Goal: Information Seeking & Learning: Check status

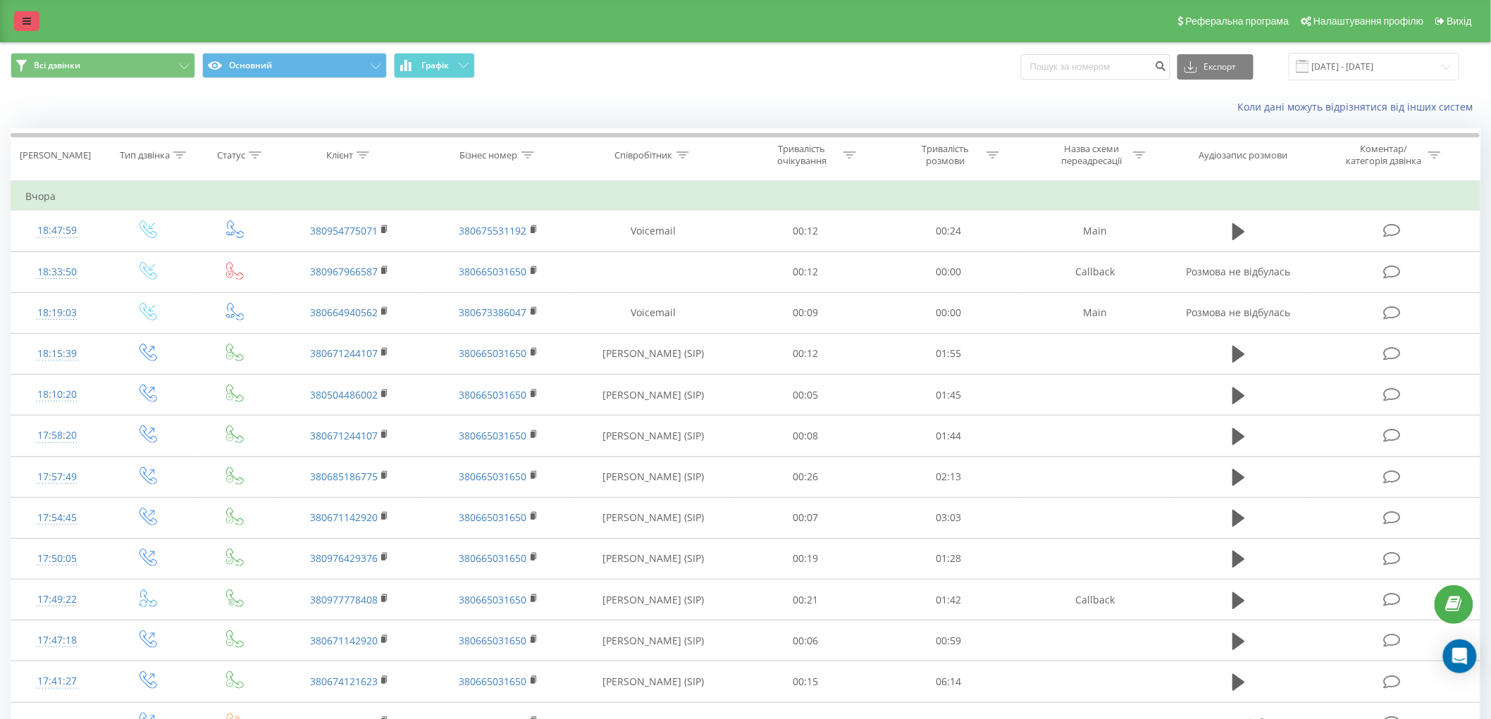
click at [26, 16] on icon at bounding box center [27, 21] width 8 height 10
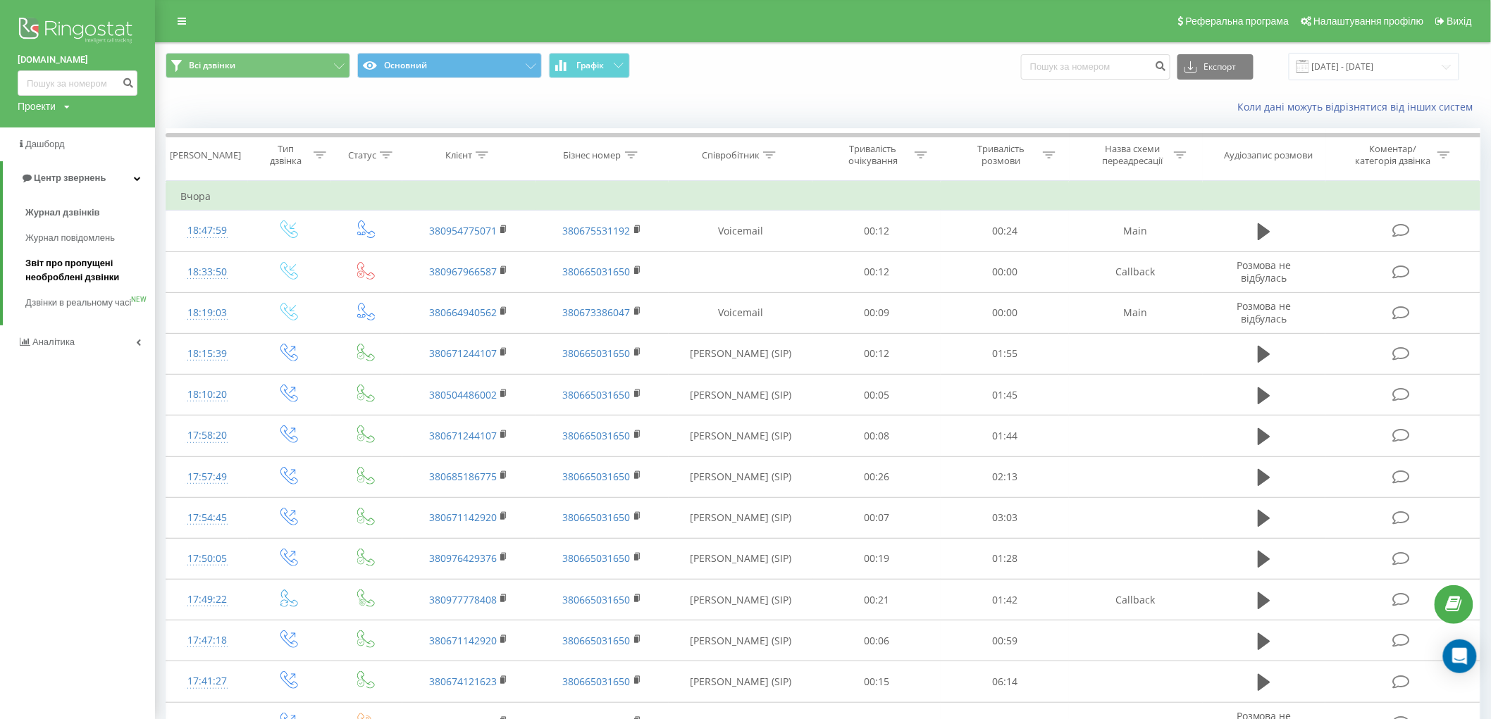
click at [87, 273] on span "Звіт про пропущені необроблені дзвінки" at bounding box center [86, 270] width 123 height 28
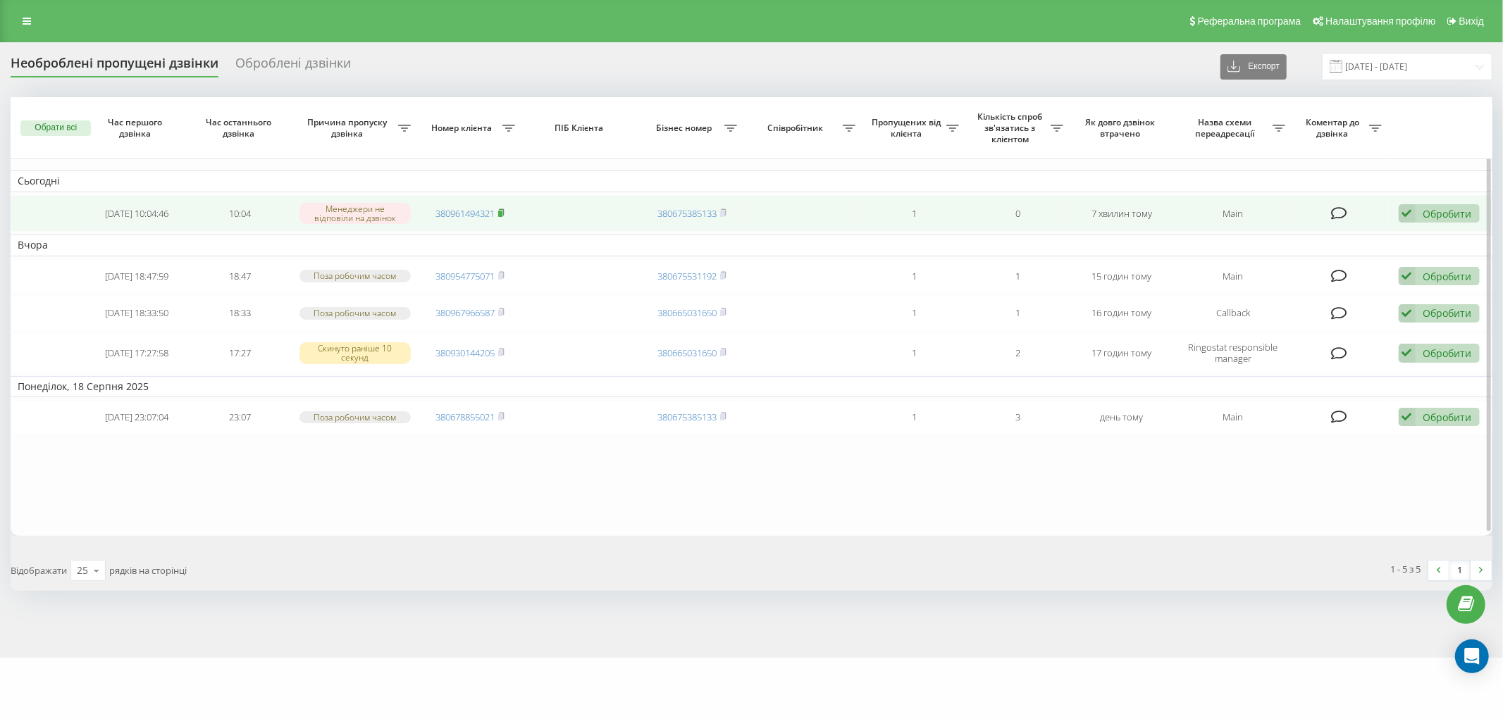
click at [499, 213] on icon at bounding box center [501, 213] width 6 height 8
click at [500, 209] on icon at bounding box center [501, 213] width 6 height 8
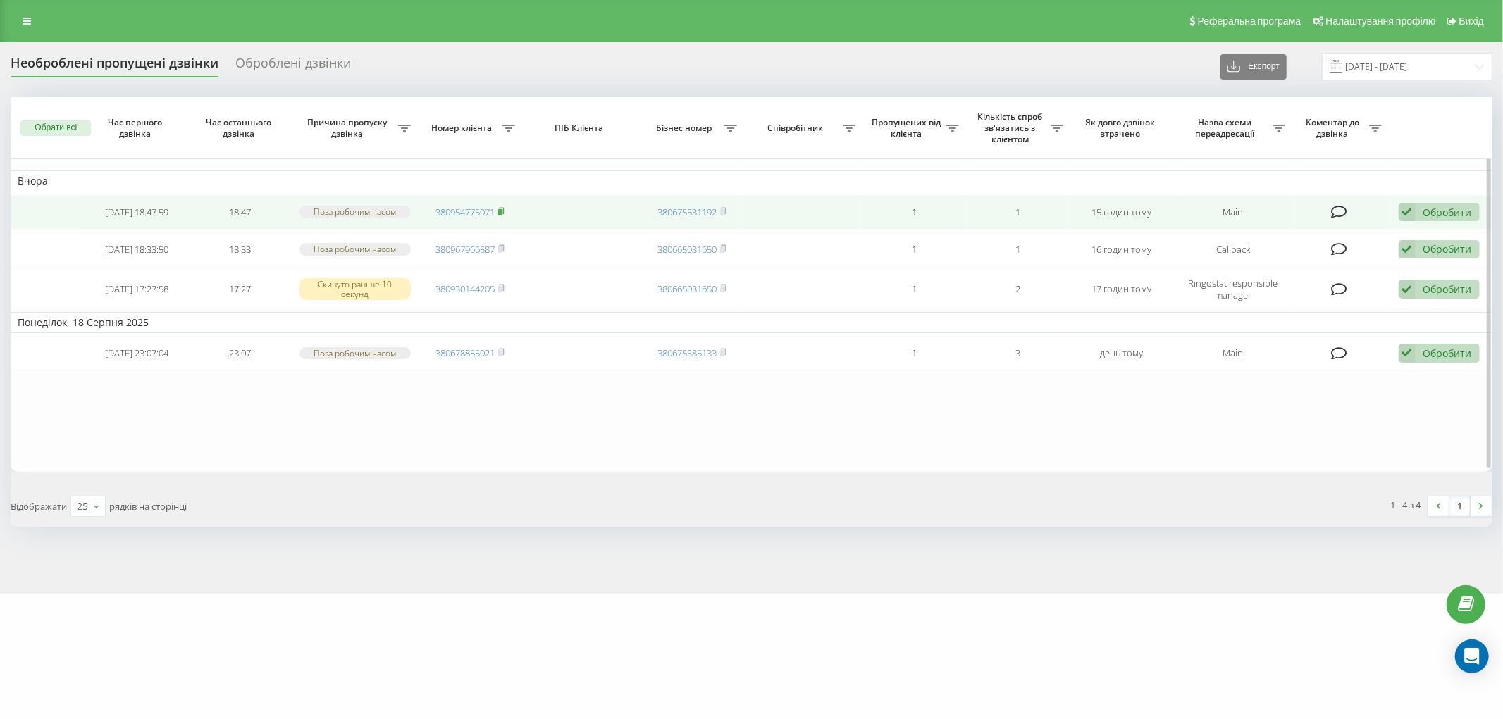
click at [500, 209] on rect at bounding box center [500, 212] width 4 height 6
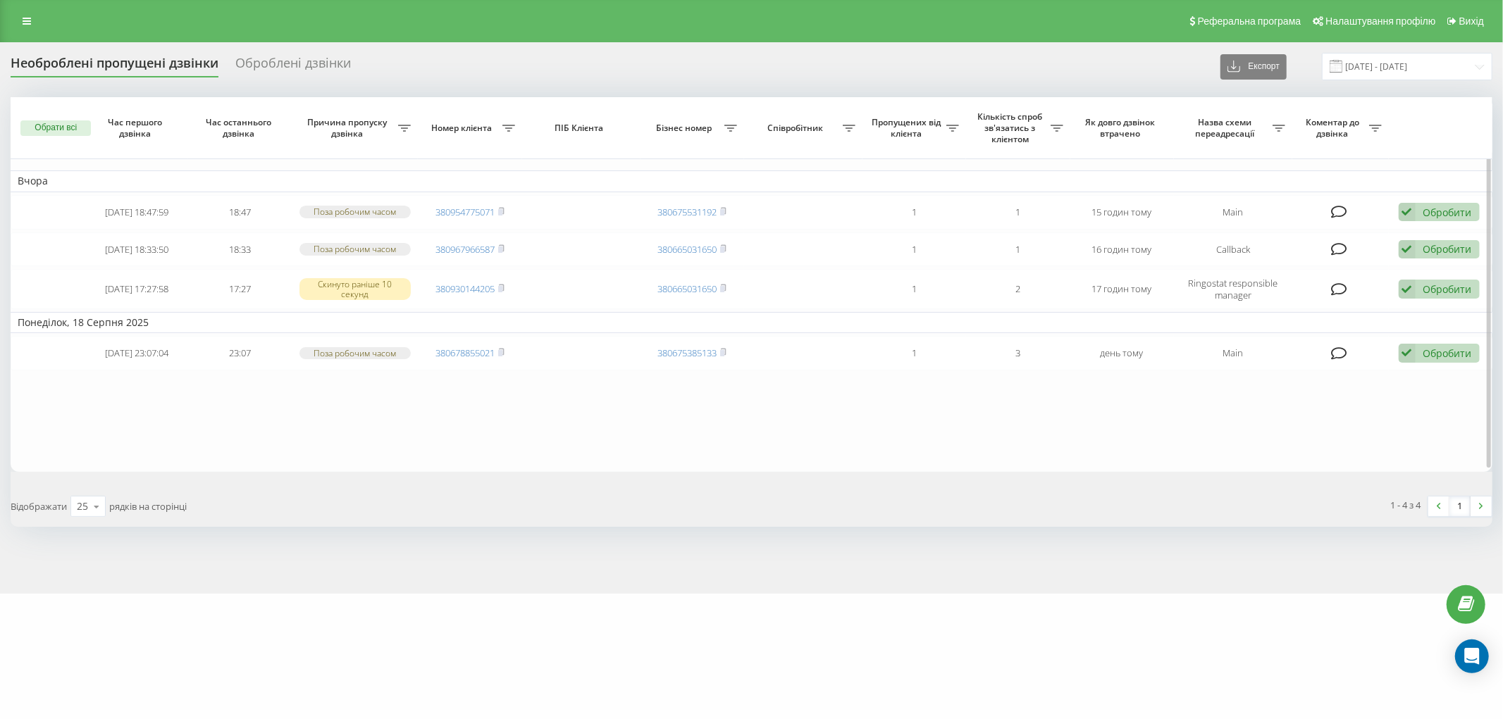
click at [381, 404] on table "Вчора 2025-08-19 18:47:59 18:47 Поза робочим часом 380954775071 380675531192 1 …" at bounding box center [752, 284] width 1482 height 374
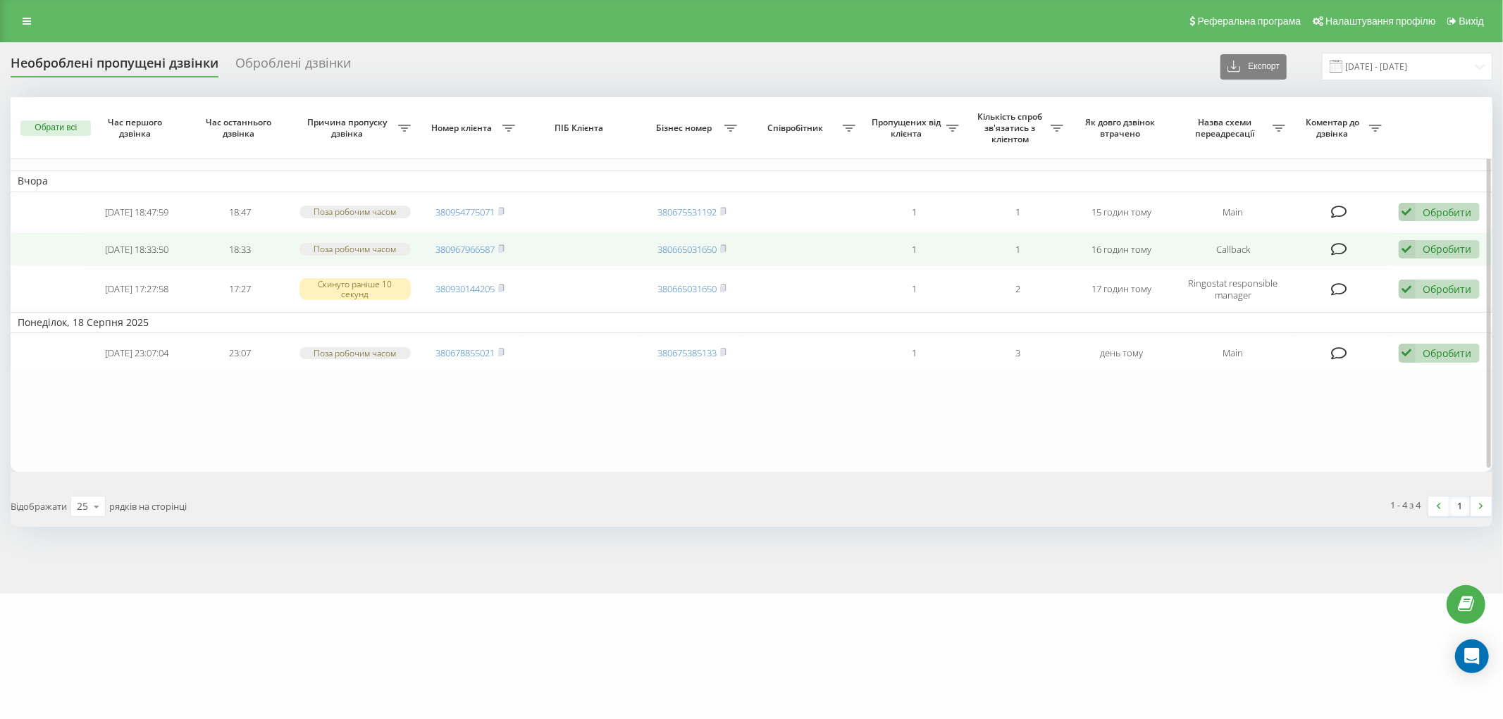
click at [497, 247] on span "380967966587" at bounding box center [469, 249] width 69 height 13
click at [502, 249] on rect at bounding box center [500, 249] width 4 height 6
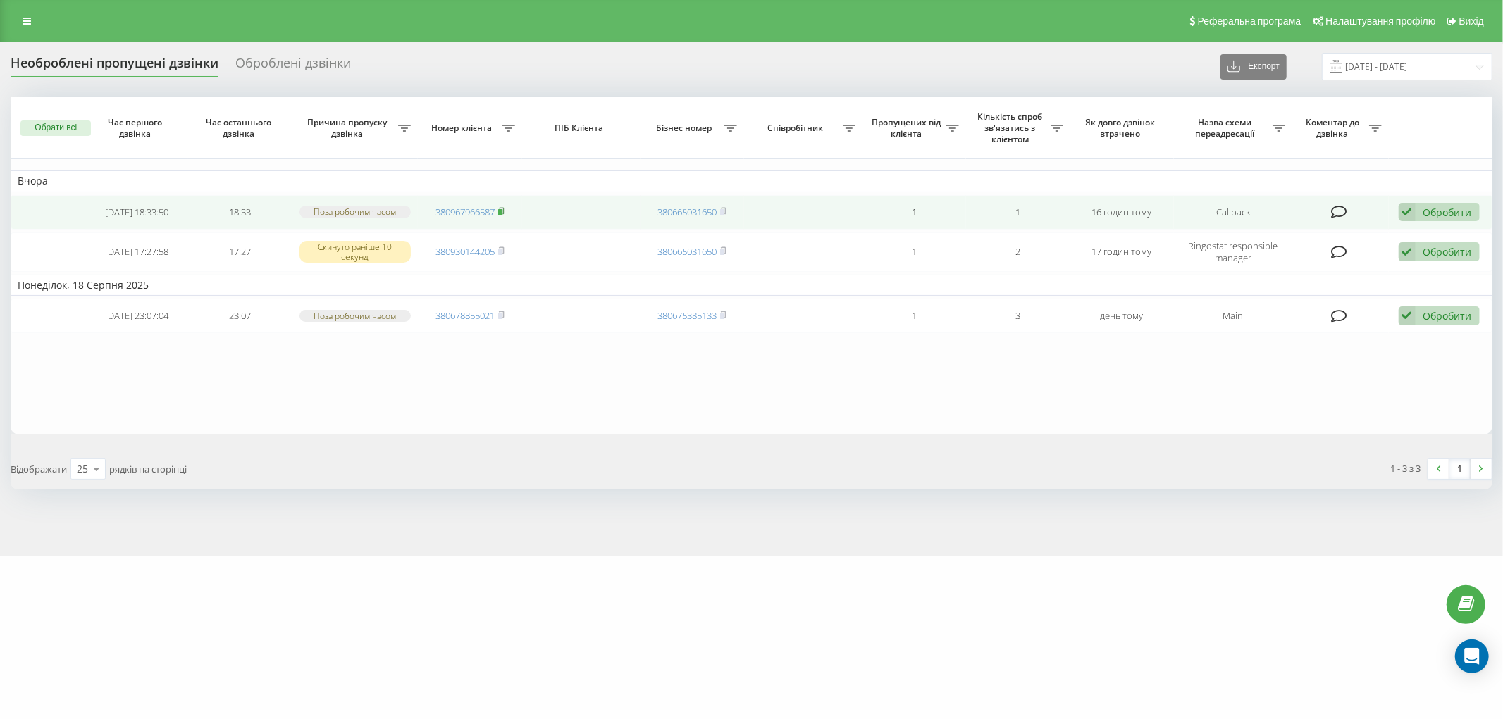
click at [502, 209] on rect at bounding box center [500, 212] width 4 height 6
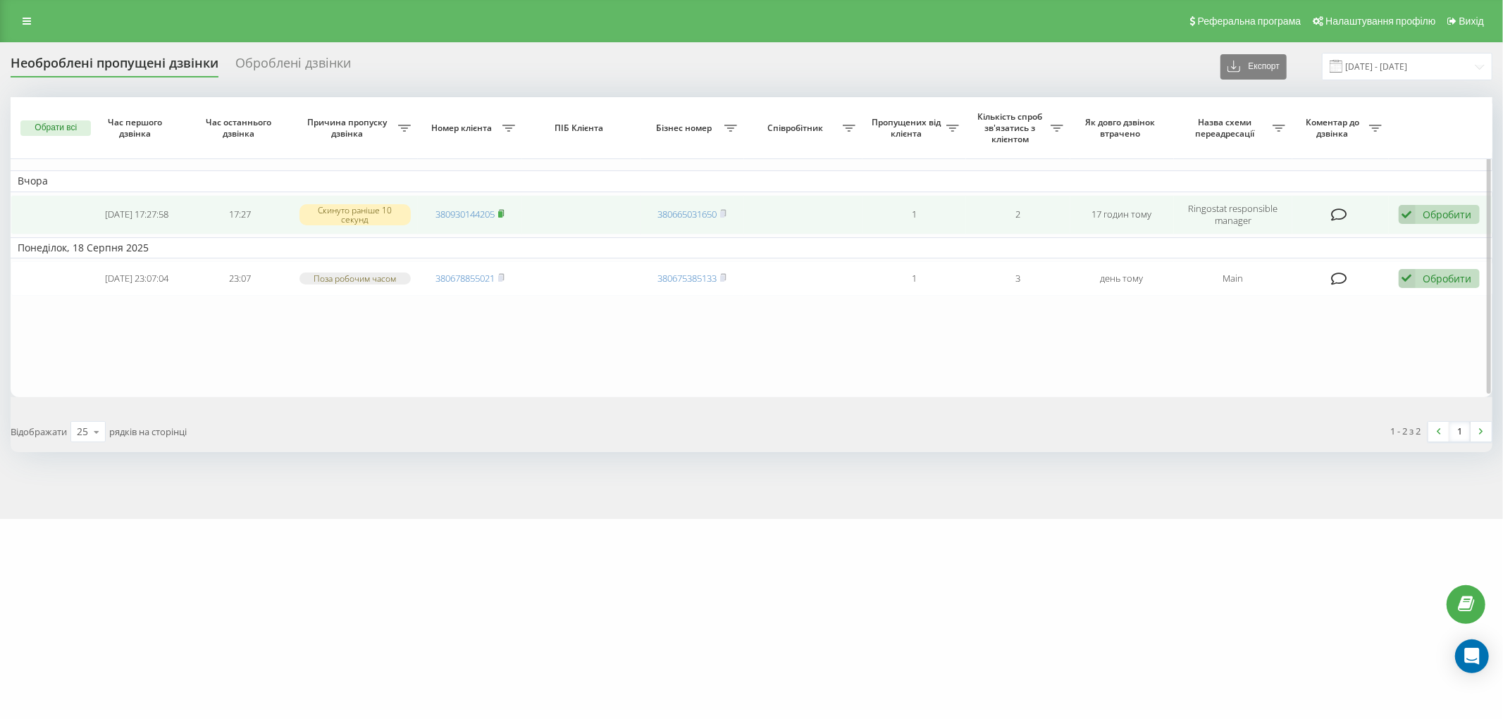
click at [502, 213] on rect at bounding box center [500, 214] width 4 height 6
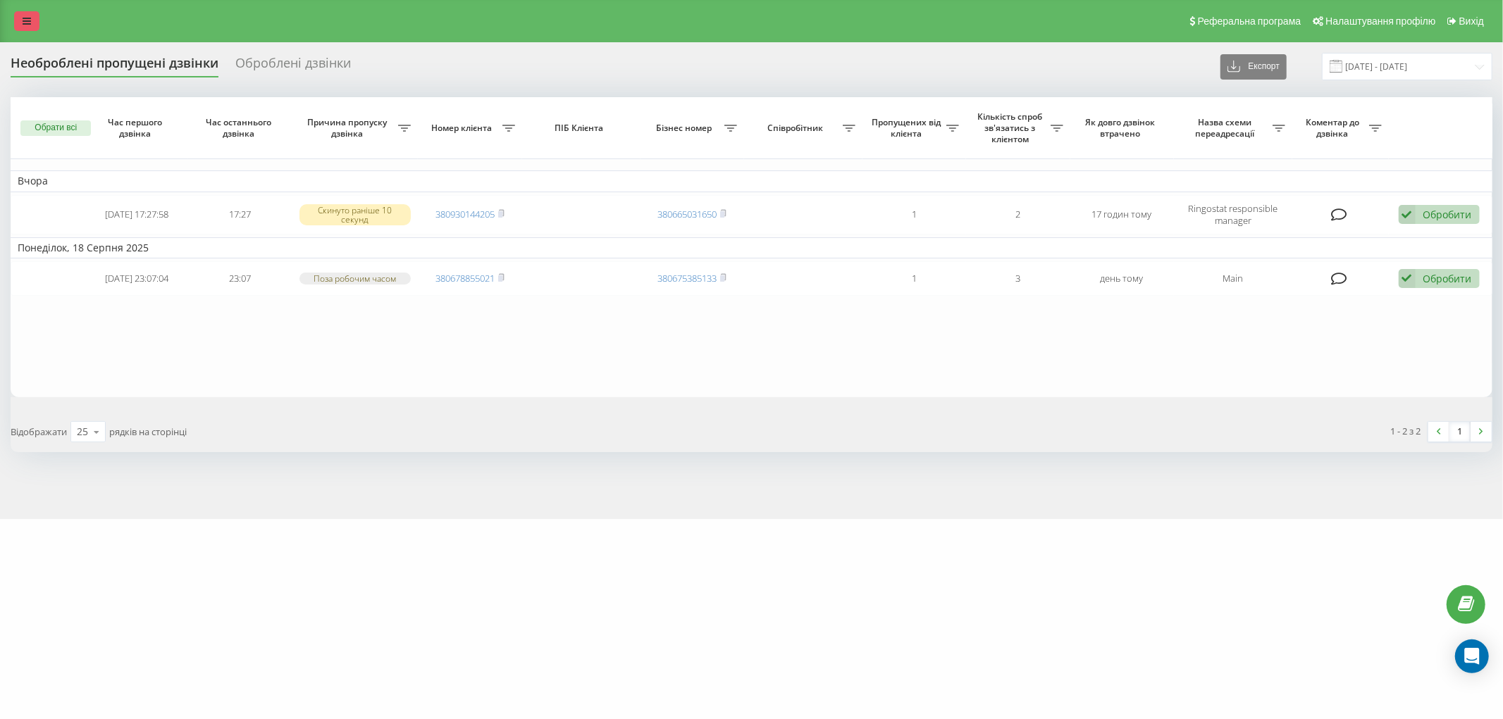
click at [32, 14] on link at bounding box center [26, 21] width 25 height 20
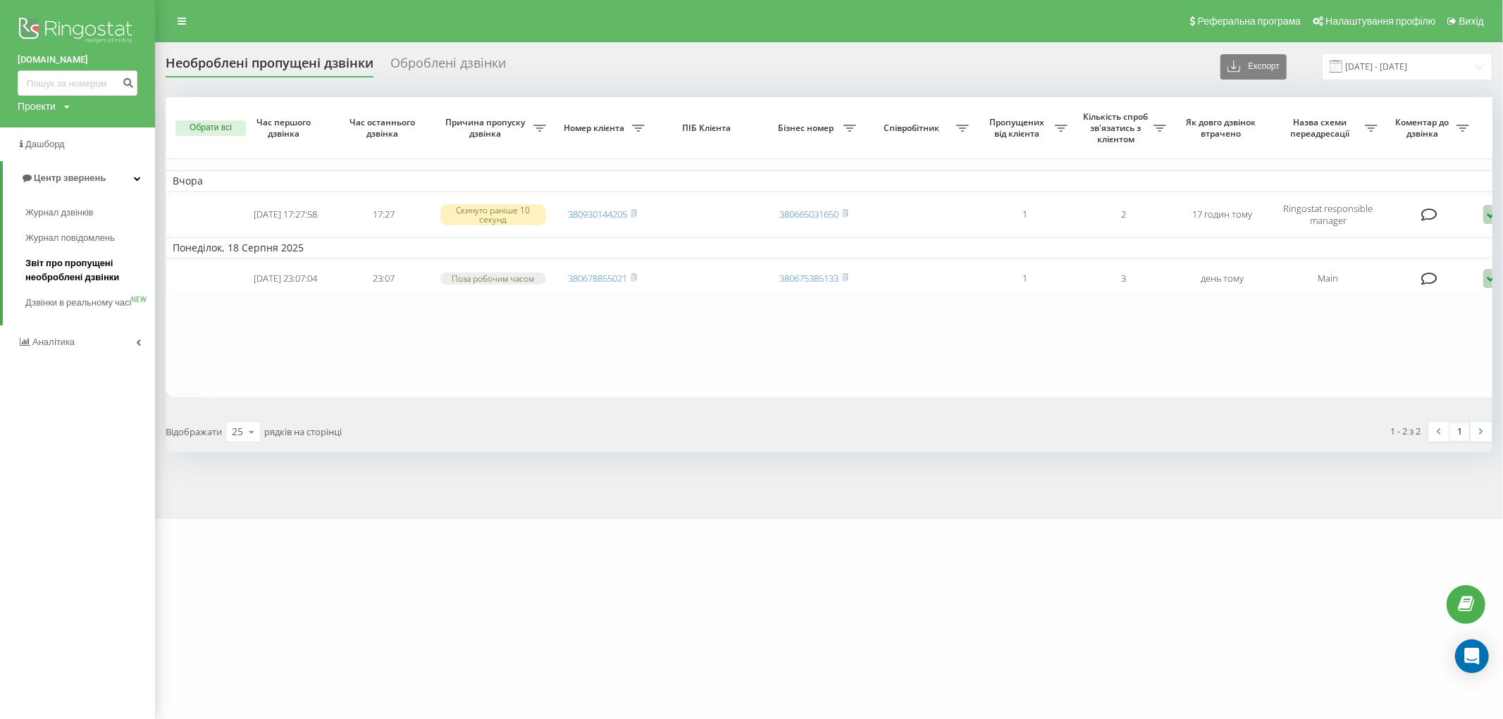
click at [69, 276] on span "Звіт про пропущені необроблені дзвінки" at bounding box center [86, 270] width 123 height 28
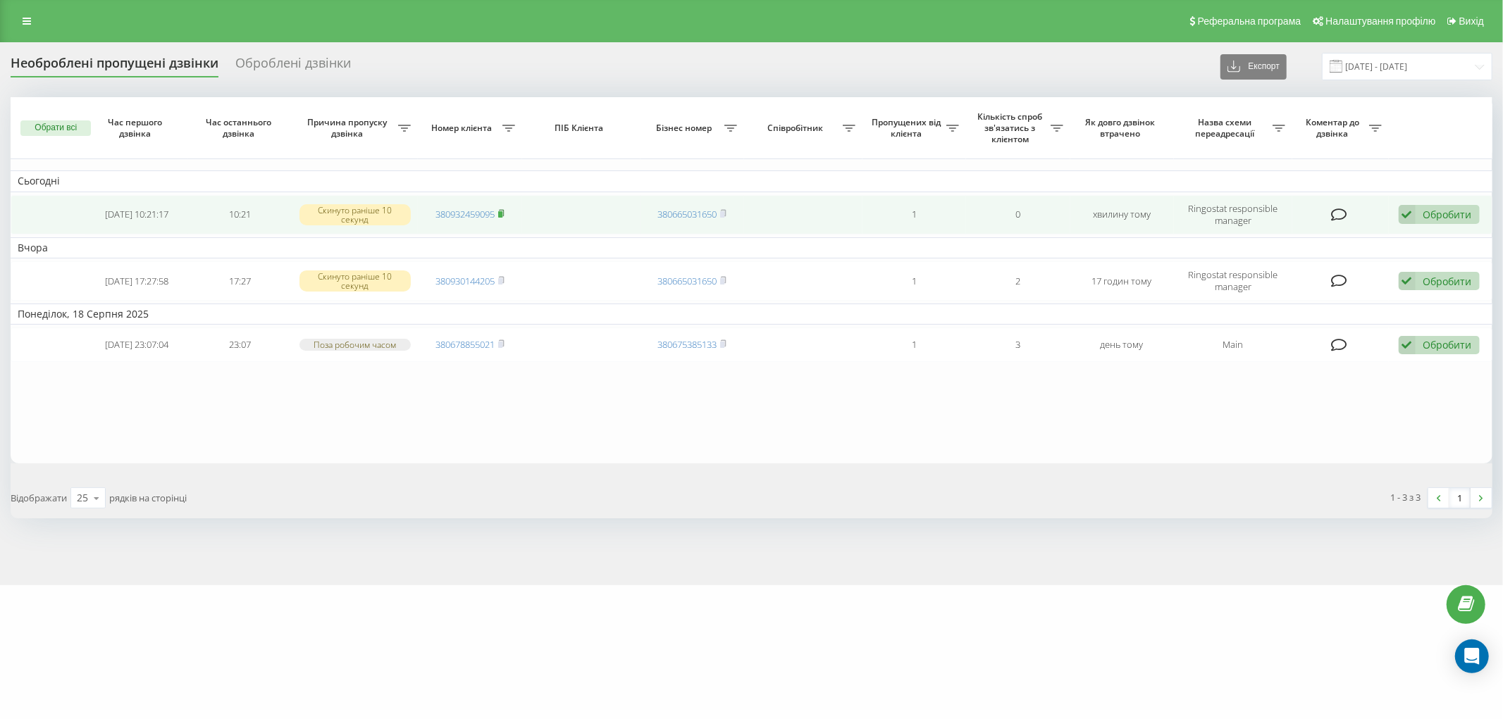
click at [502, 211] on rect at bounding box center [500, 214] width 4 height 6
click at [501, 214] on rect at bounding box center [500, 214] width 4 height 6
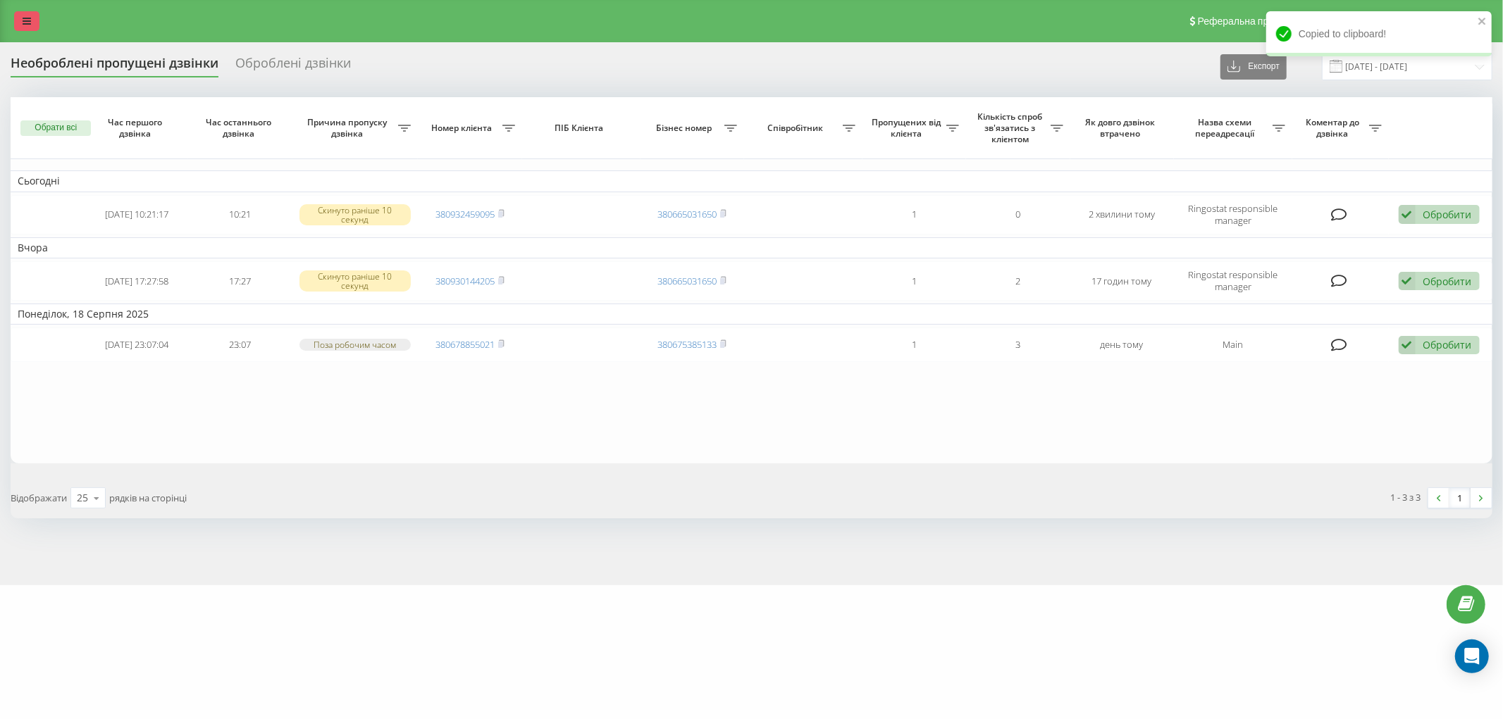
click at [16, 24] on link at bounding box center [26, 21] width 25 height 20
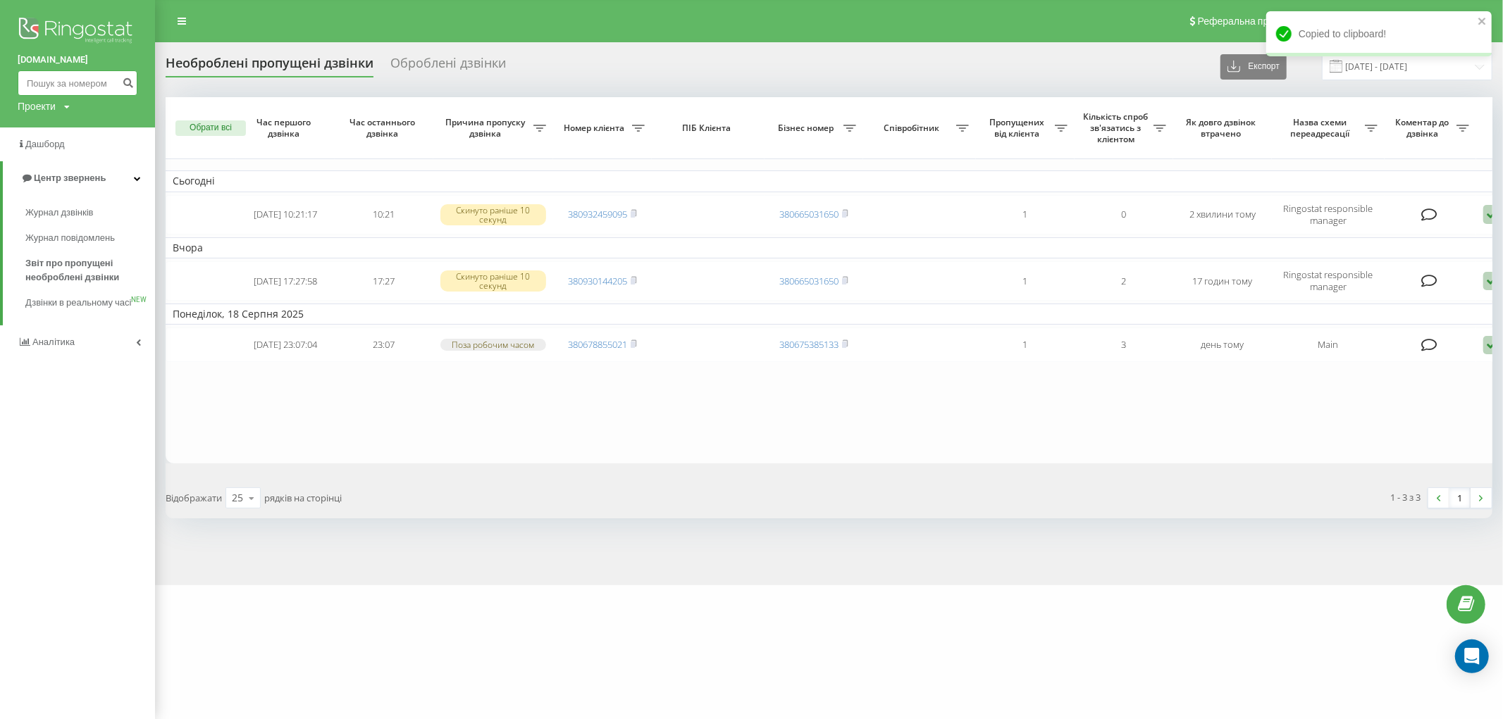
click at [68, 82] on input at bounding box center [78, 82] width 120 height 25
paste input "380932459095"
type input "380932459095"
click at [123, 80] on icon "submit" at bounding box center [128, 81] width 12 height 8
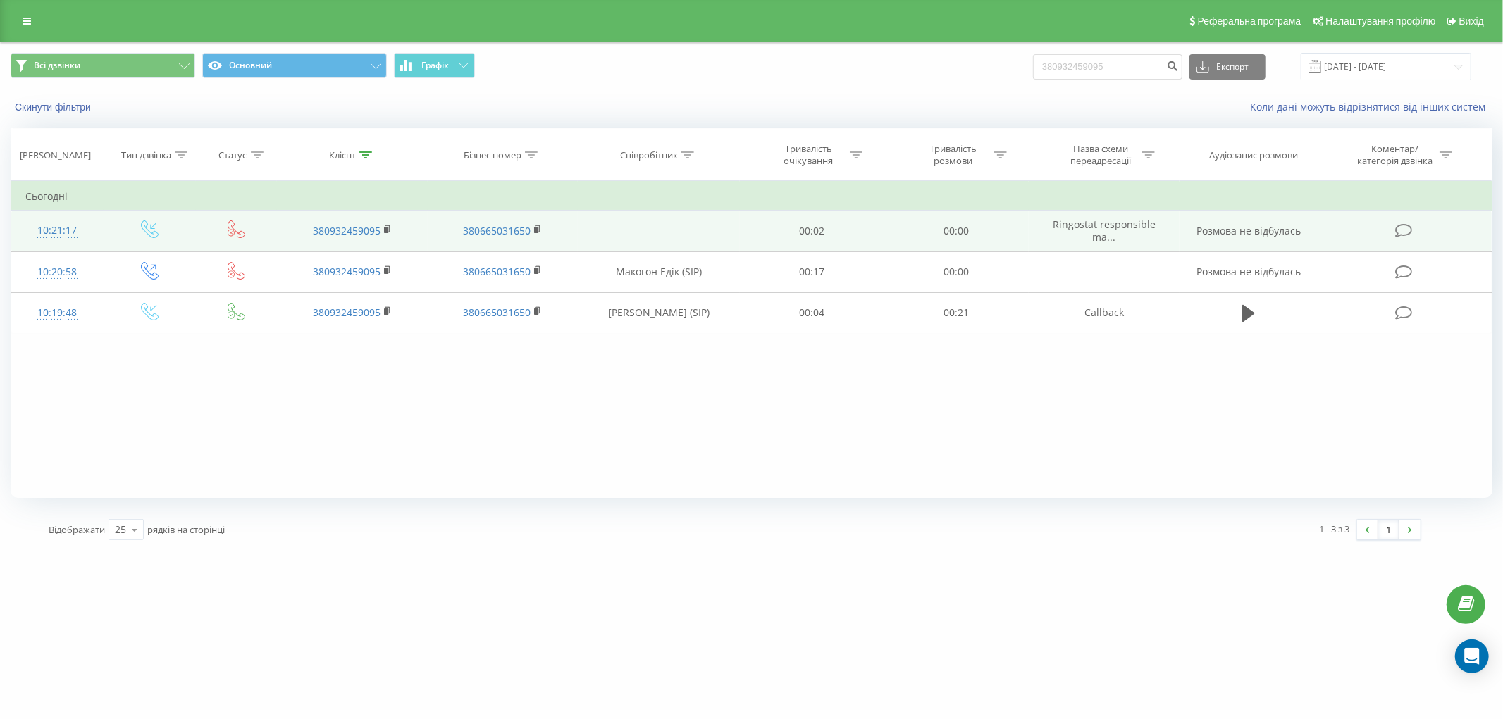
drag, startPoint x: 85, startPoint y: 373, endPoint x: 56, endPoint y: 248, distance: 128.7
click at [85, 372] on div "Фільтрувати за умовою Дорівнює Введіть значення Скасувати OK Фільтрувати за умо…" at bounding box center [752, 339] width 1482 height 317
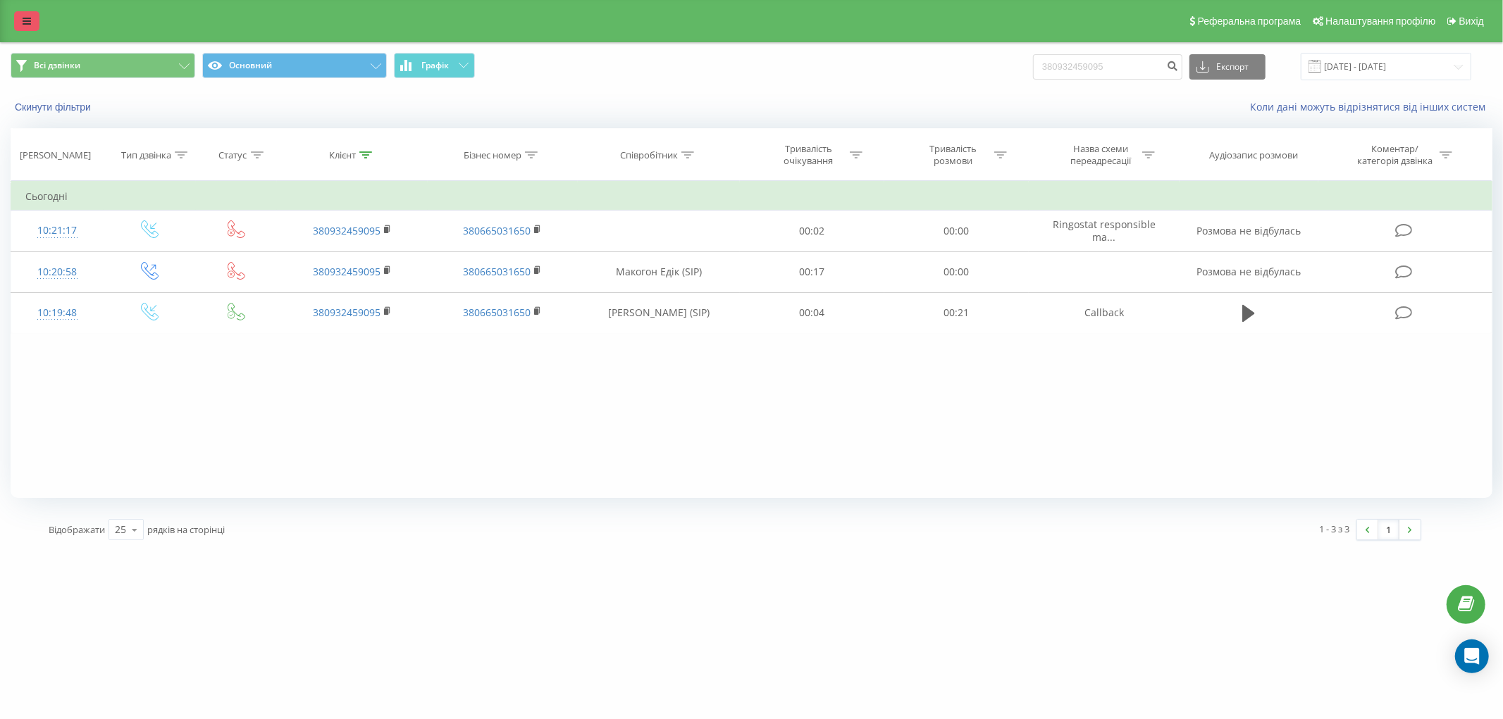
click at [29, 11] on link at bounding box center [26, 21] width 25 height 20
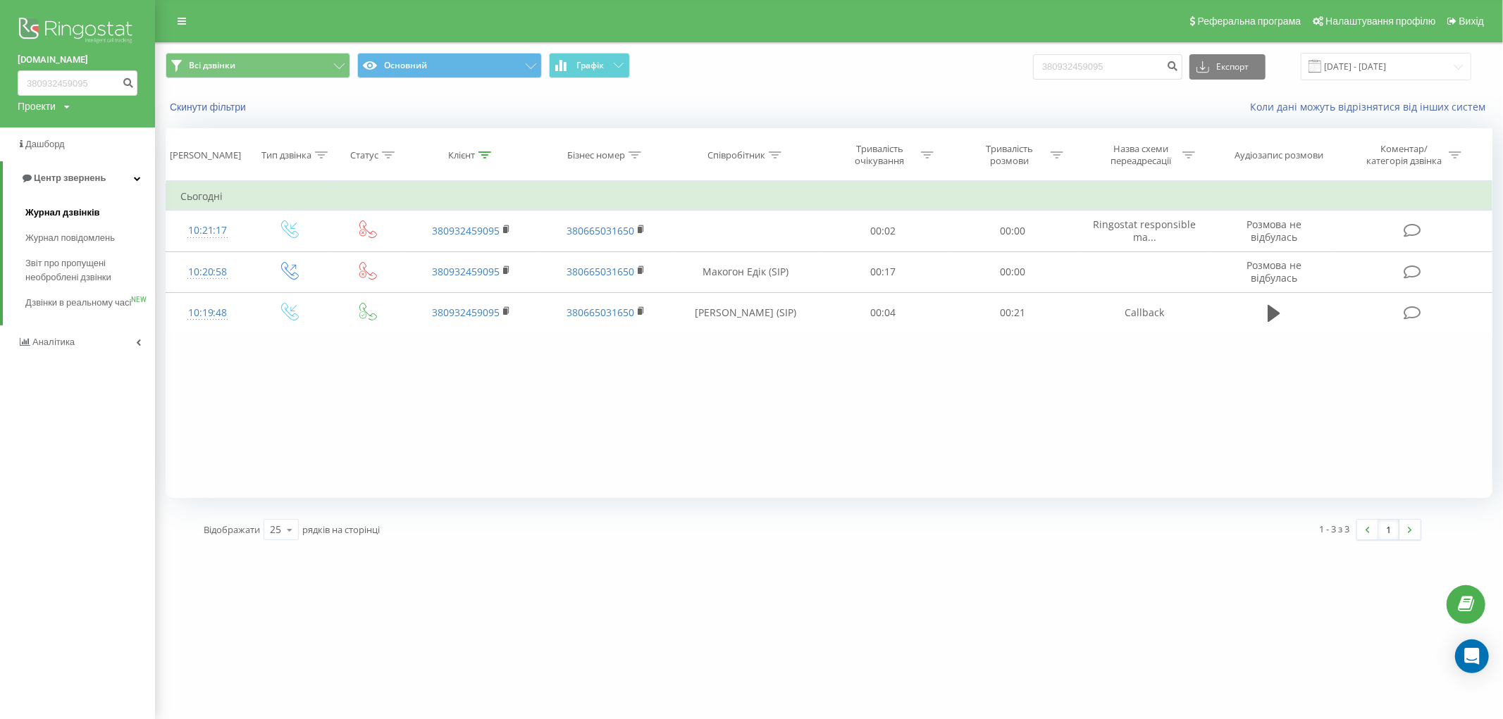
click at [71, 216] on span "Журнал дзвінків" at bounding box center [62, 213] width 75 height 14
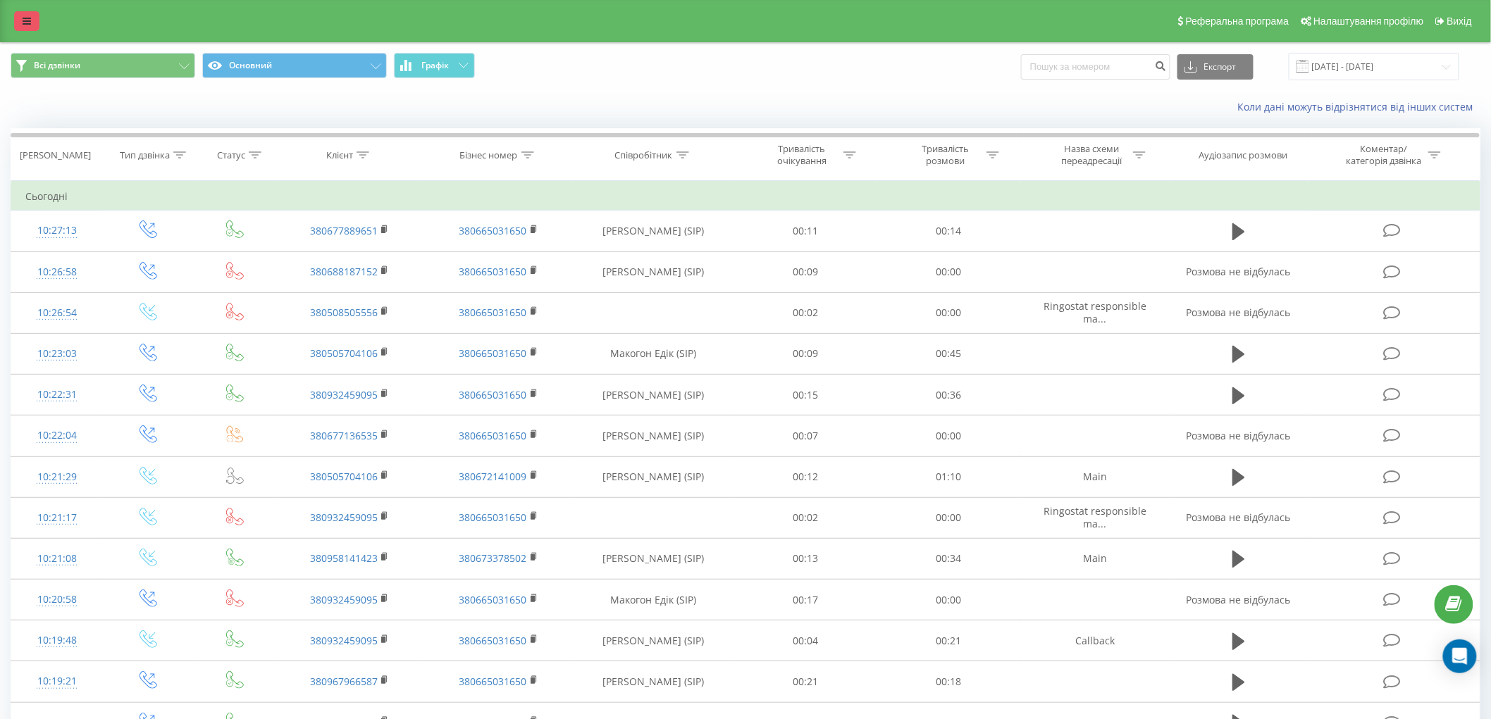
click at [26, 16] on icon at bounding box center [27, 21] width 8 height 10
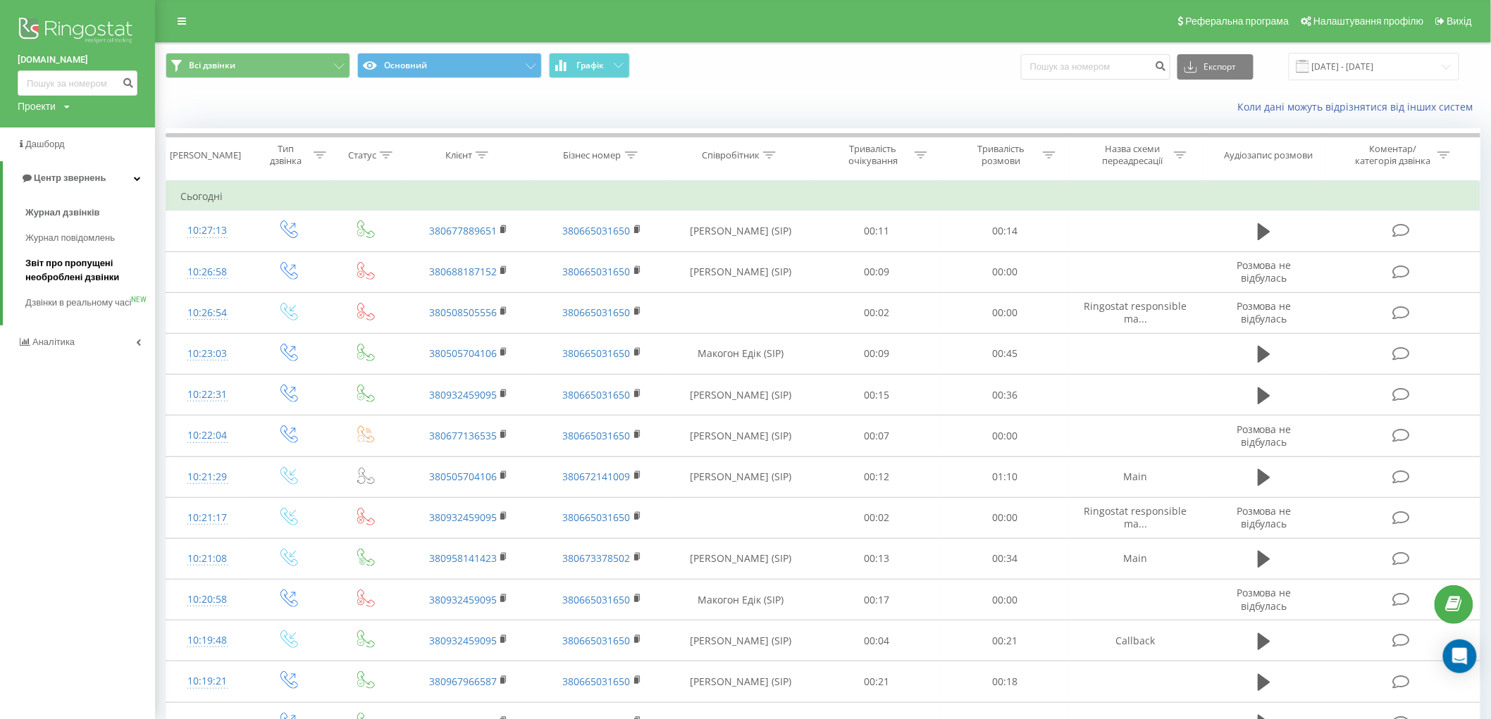
click at [57, 273] on span "Звіт про пропущені необроблені дзвінки" at bounding box center [86, 270] width 123 height 28
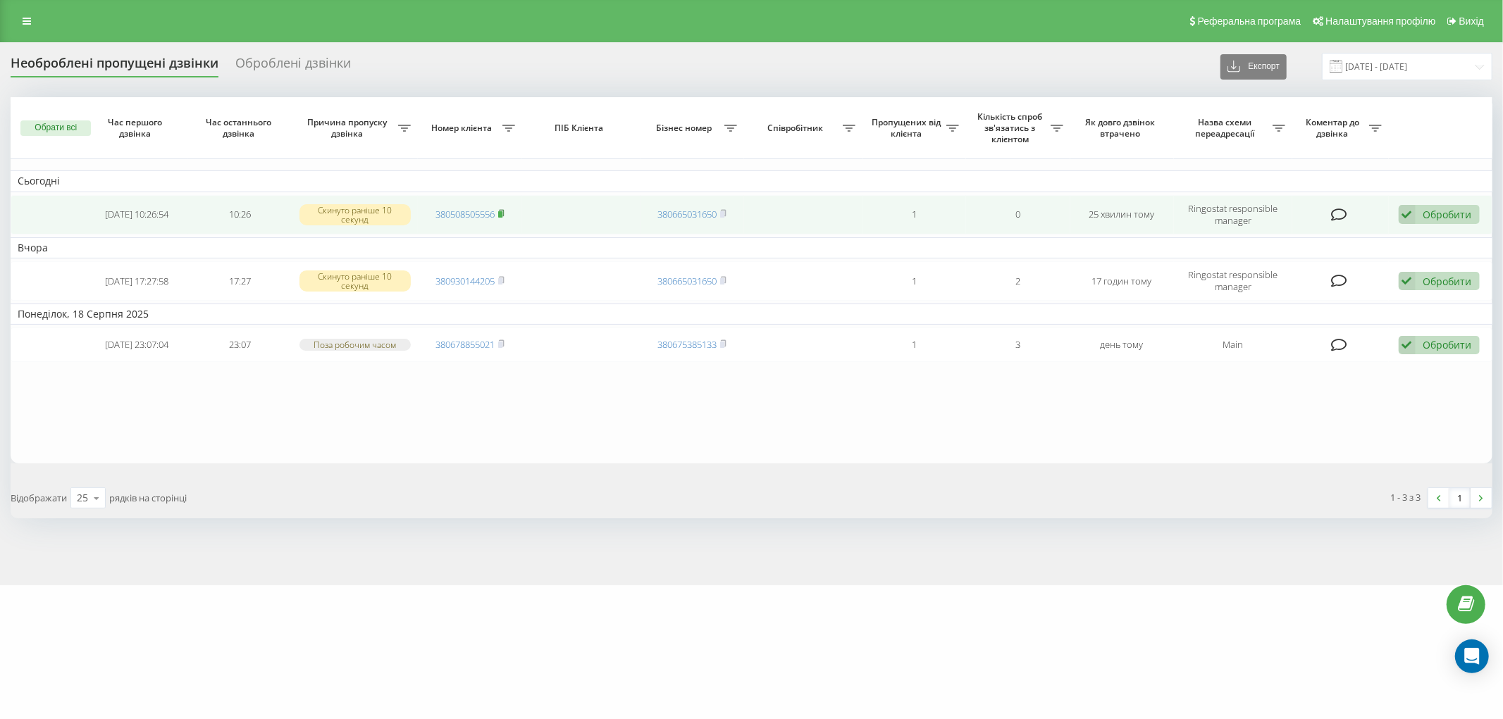
click at [502, 210] on icon at bounding box center [501, 213] width 6 height 8
click at [503, 208] on span at bounding box center [501, 214] width 6 height 13
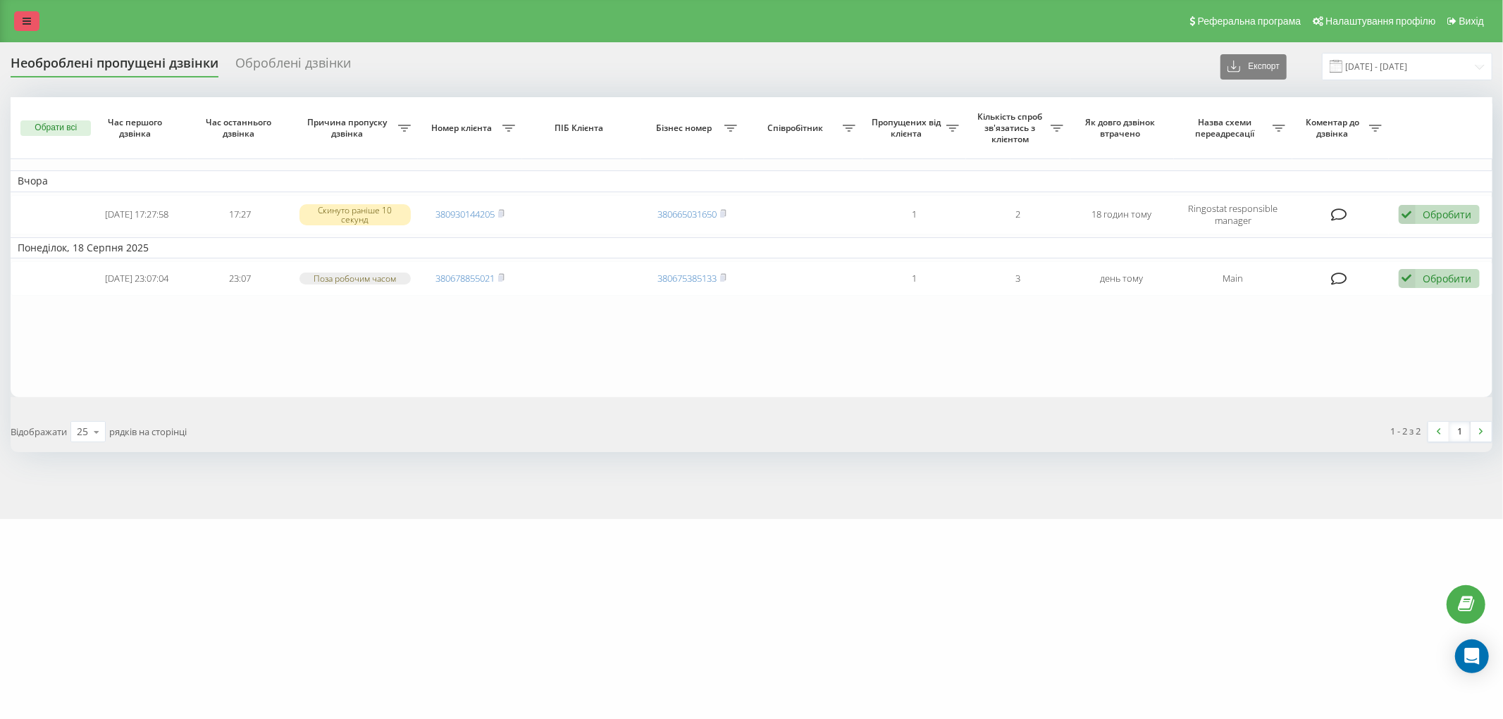
click at [27, 23] on icon at bounding box center [27, 21] width 8 height 10
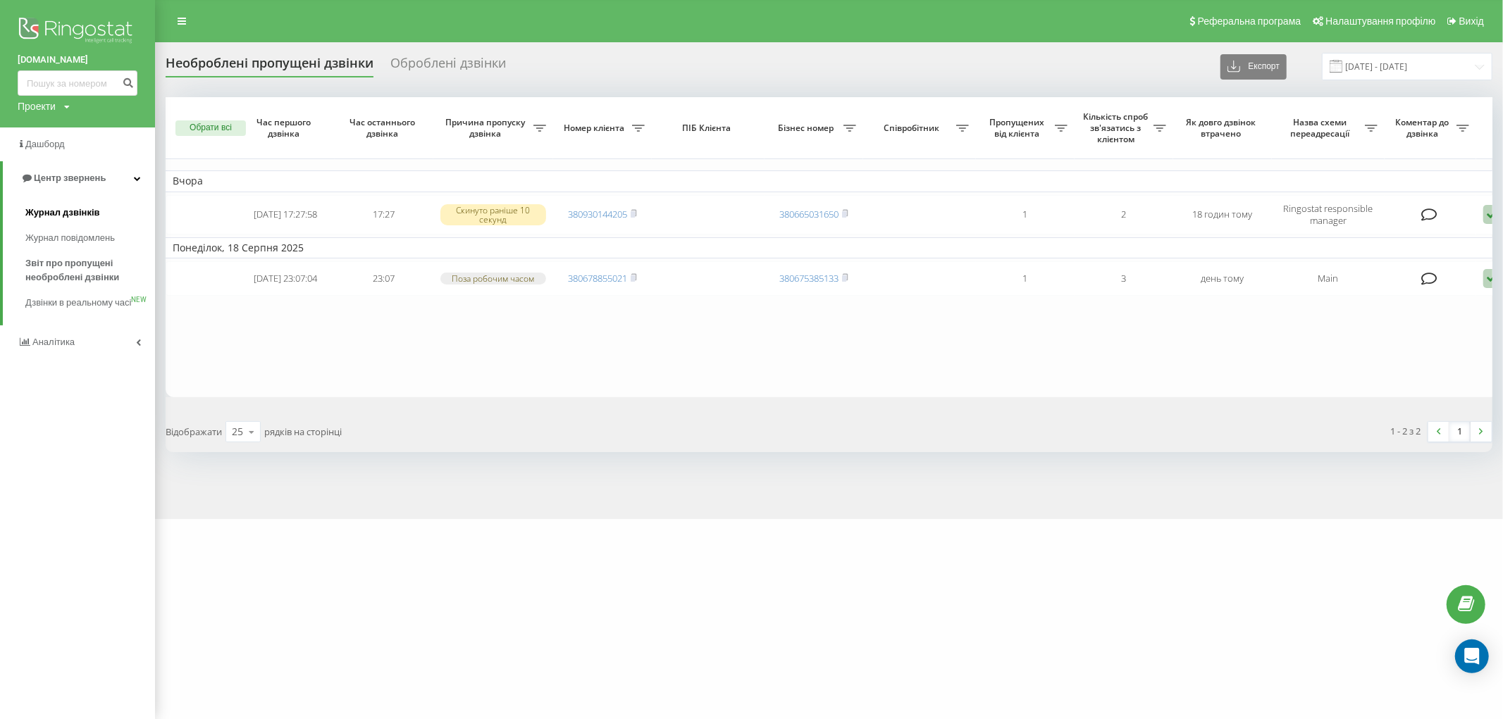
click at [68, 208] on span "Журнал дзвінків" at bounding box center [62, 213] width 75 height 14
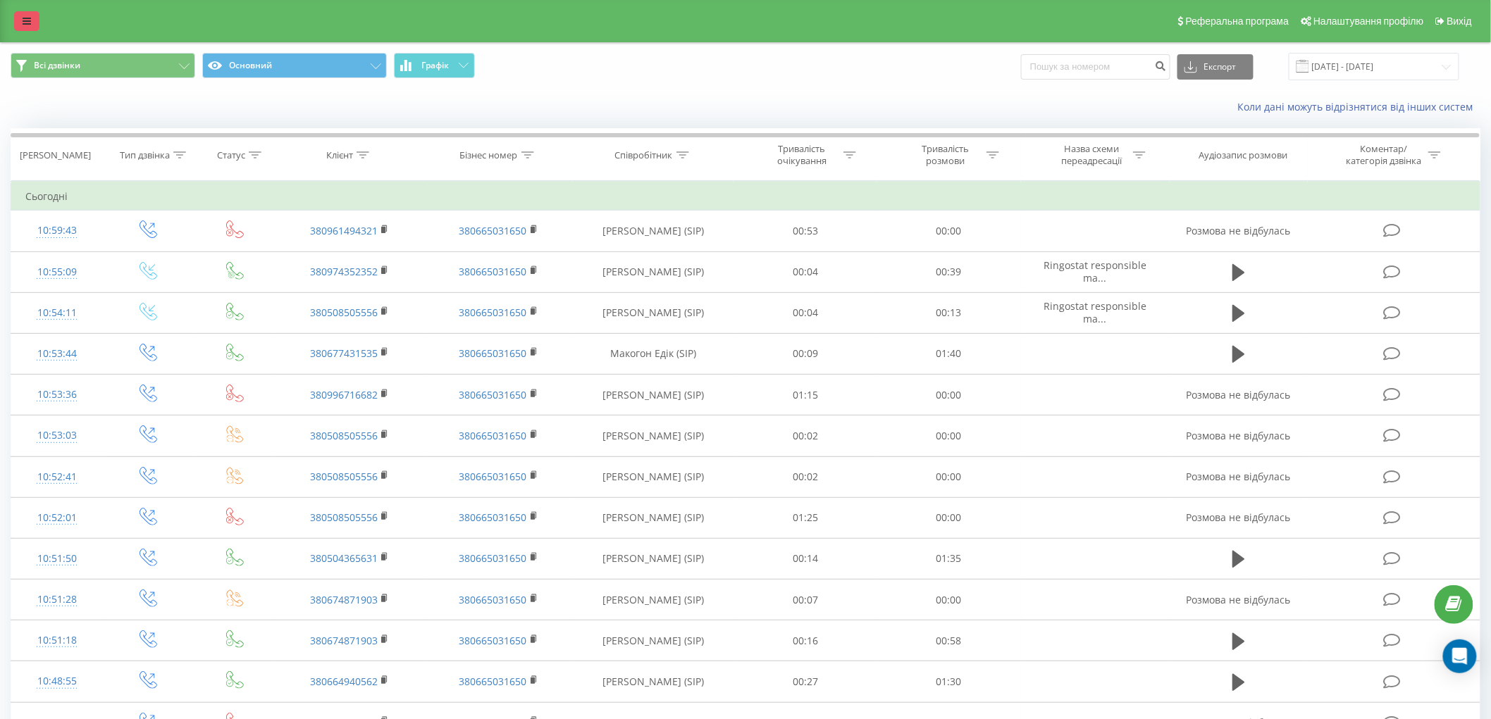
click at [27, 18] on icon at bounding box center [27, 21] width 8 height 10
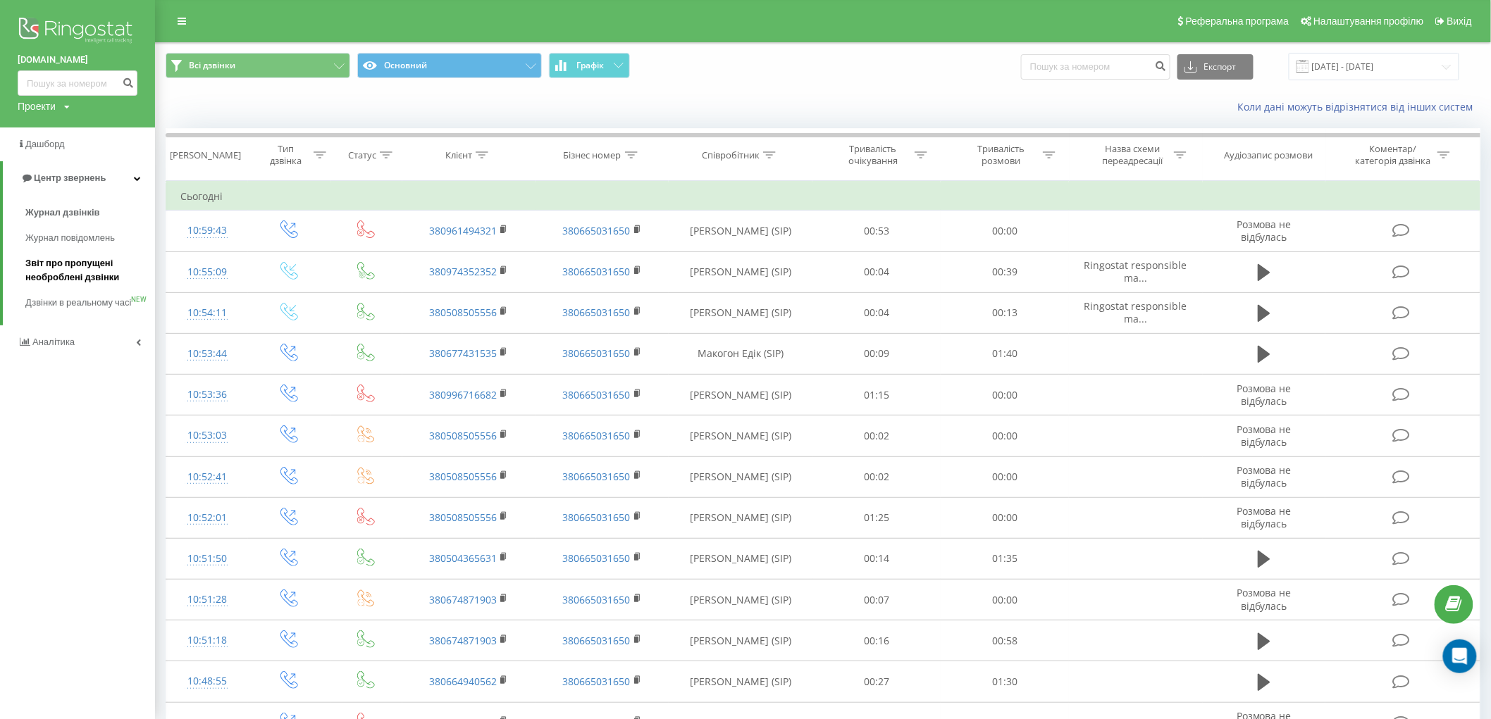
click at [110, 264] on span "Звіт про пропущені необроблені дзвінки" at bounding box center [86, 270] width 123 height 28
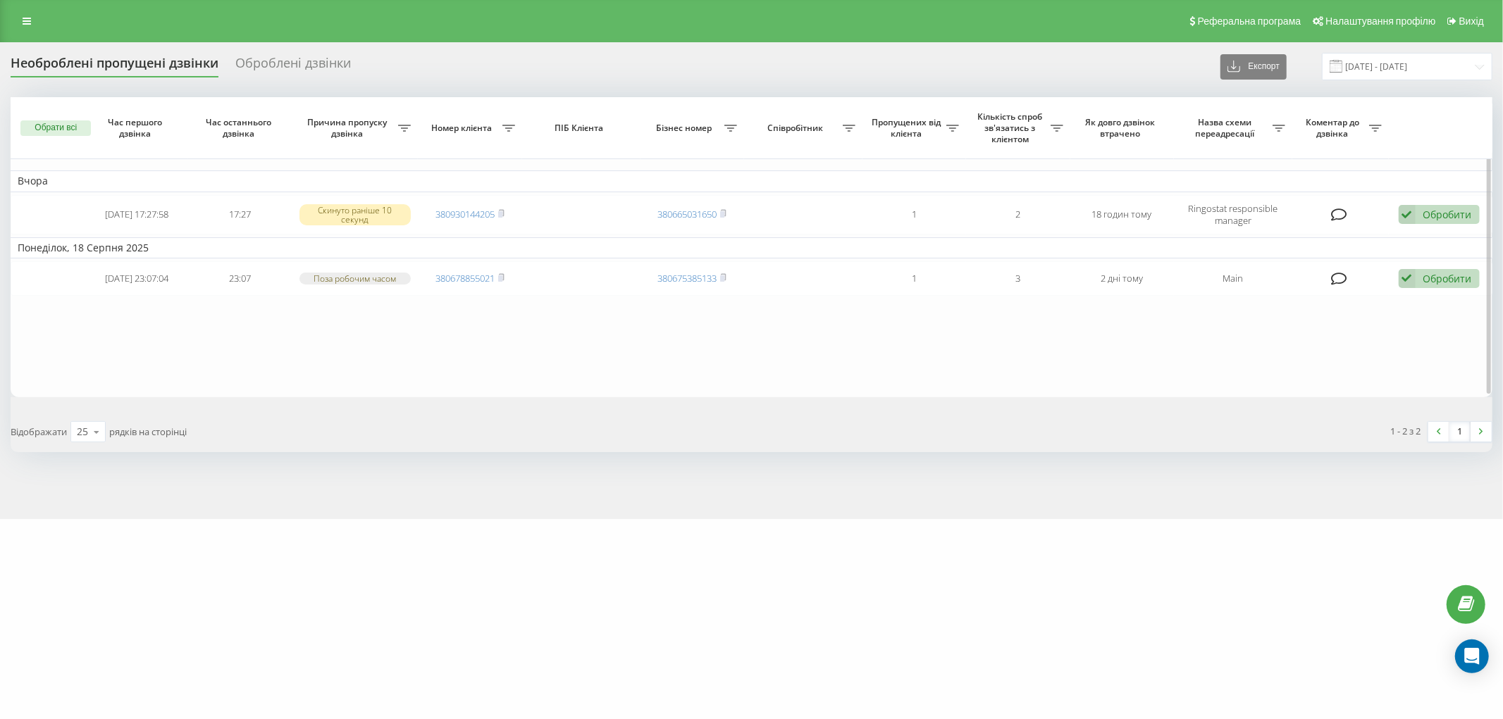
click at [99, 340] on table "Вчора 2025-08-19 17:27:58 17:27 Скинуто раніше 10 секунд 380930144205 380665031…" at bounding box center [752, 246] width 1482 height 299
click at [21, 17] on link at bounding box center [26, 21] width 25 height 20
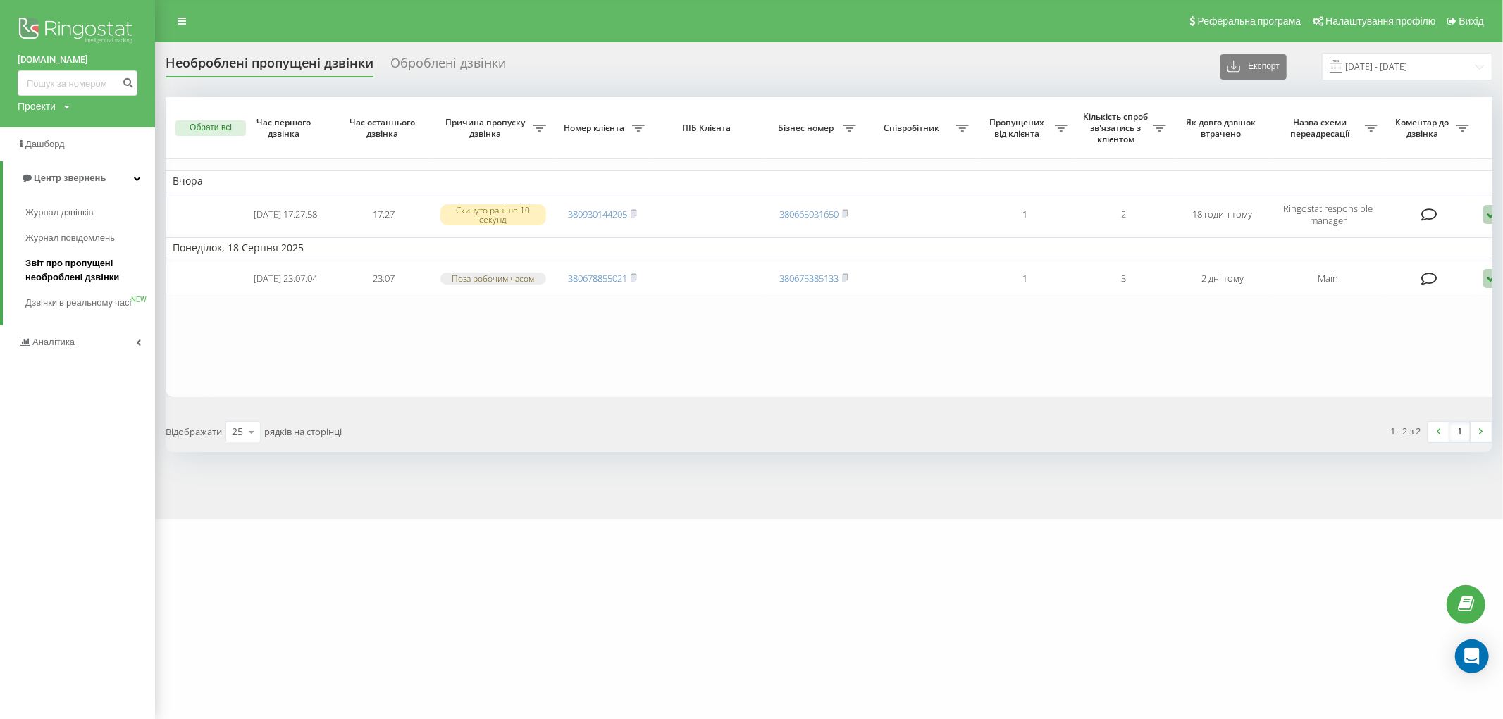
click at [66, 270] on span "Звіт про пропущені необроблені дзвінки" at bounding box center [86, 270] width 123 height 28
